Goal: Task Accomplishment & Management: Use online tool/utility

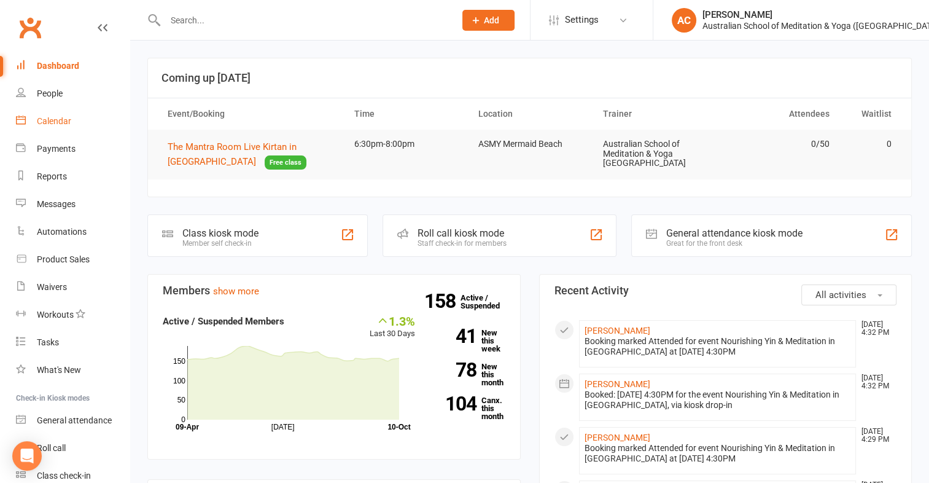
click at [53, 123] on div "Calendar" at bounding box center [54, 121] width 34 height 10
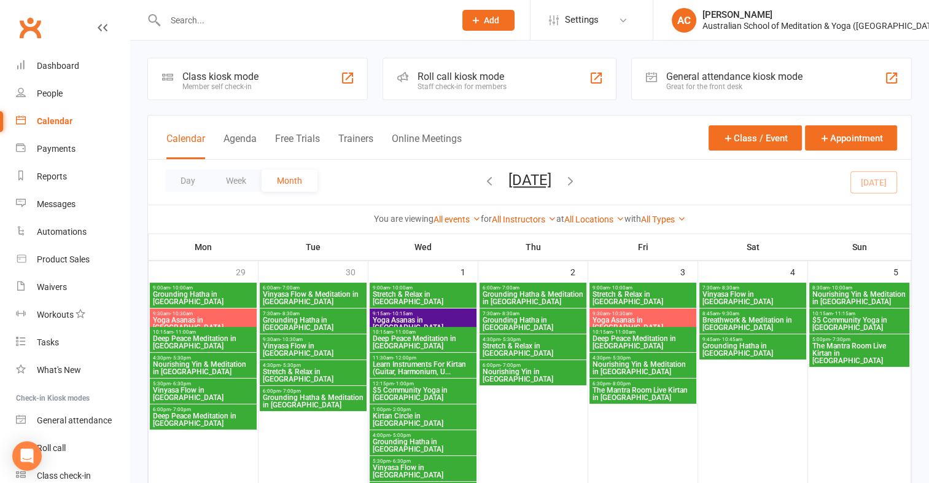
click at [207, 80] on div "Class kiosk mode" at bounding box center [220, 77] width 76 height 12
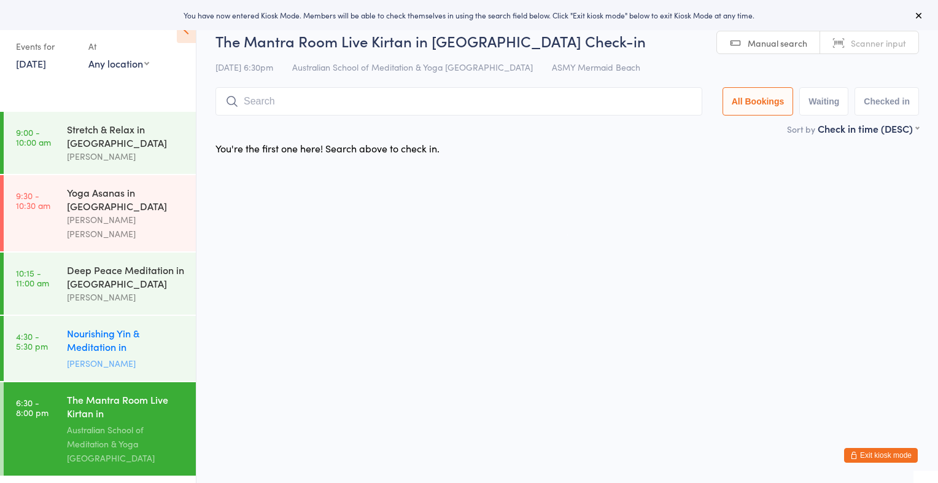
click at [126, 326] on div "Nourishing Yin & Meditation in [GEOGRAPHIC_DATA]" at bounding box center [126, 341] width 119 height 30
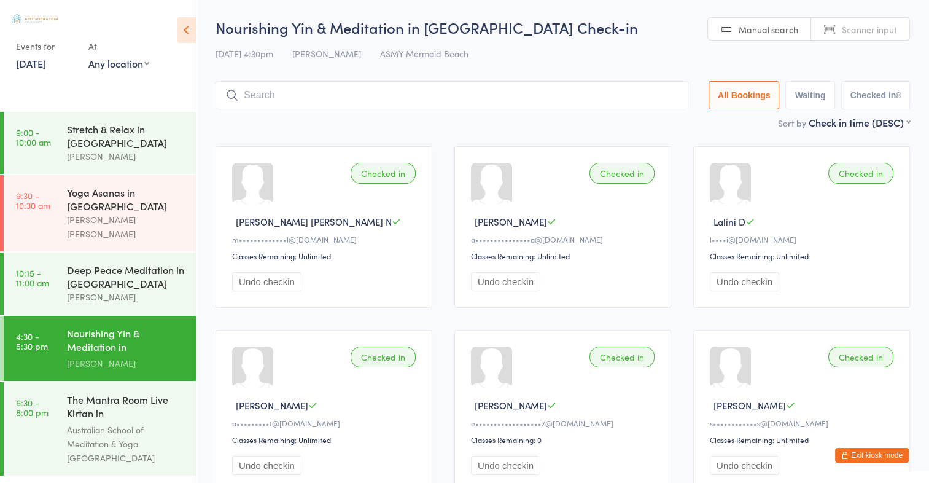
click at [189, 29] on icon at bounding box center [186, 30] width 19 height 26
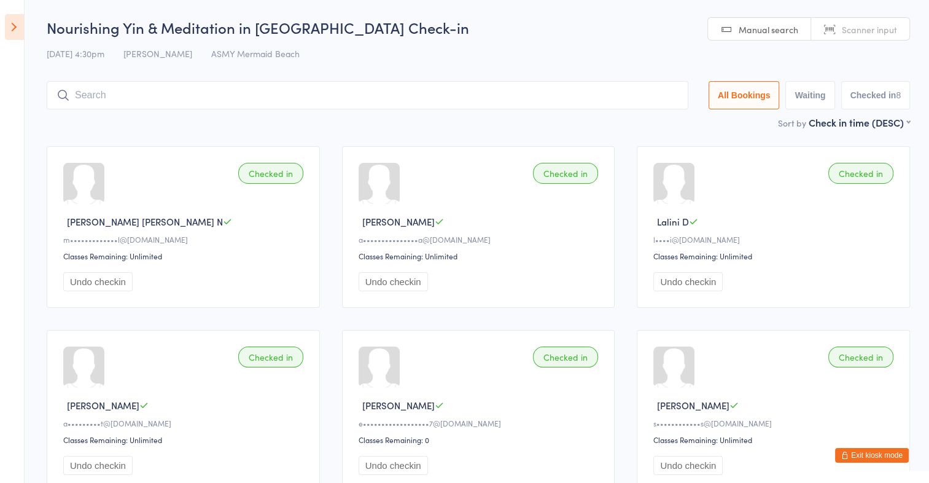
click at [15, 28] on icon at bounding box center [14, 27] width 19 height 26
